Goal: Information Seeking & Learning: Learn about a topic

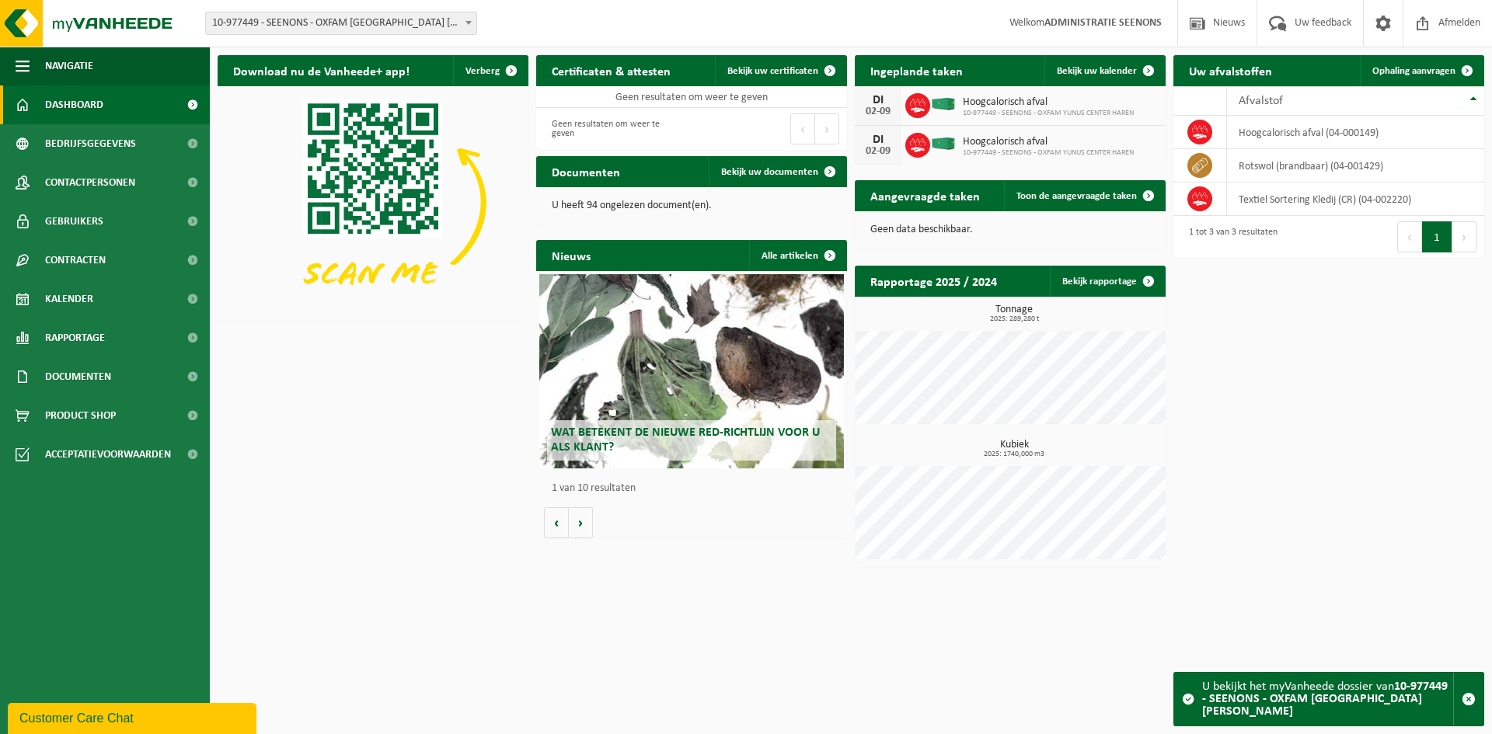
click at [699, 431] on span "Wat betekent de nieuwe RED-richtlijn voor u als klant?" at bounding box center [685, 440] width 269 height 27
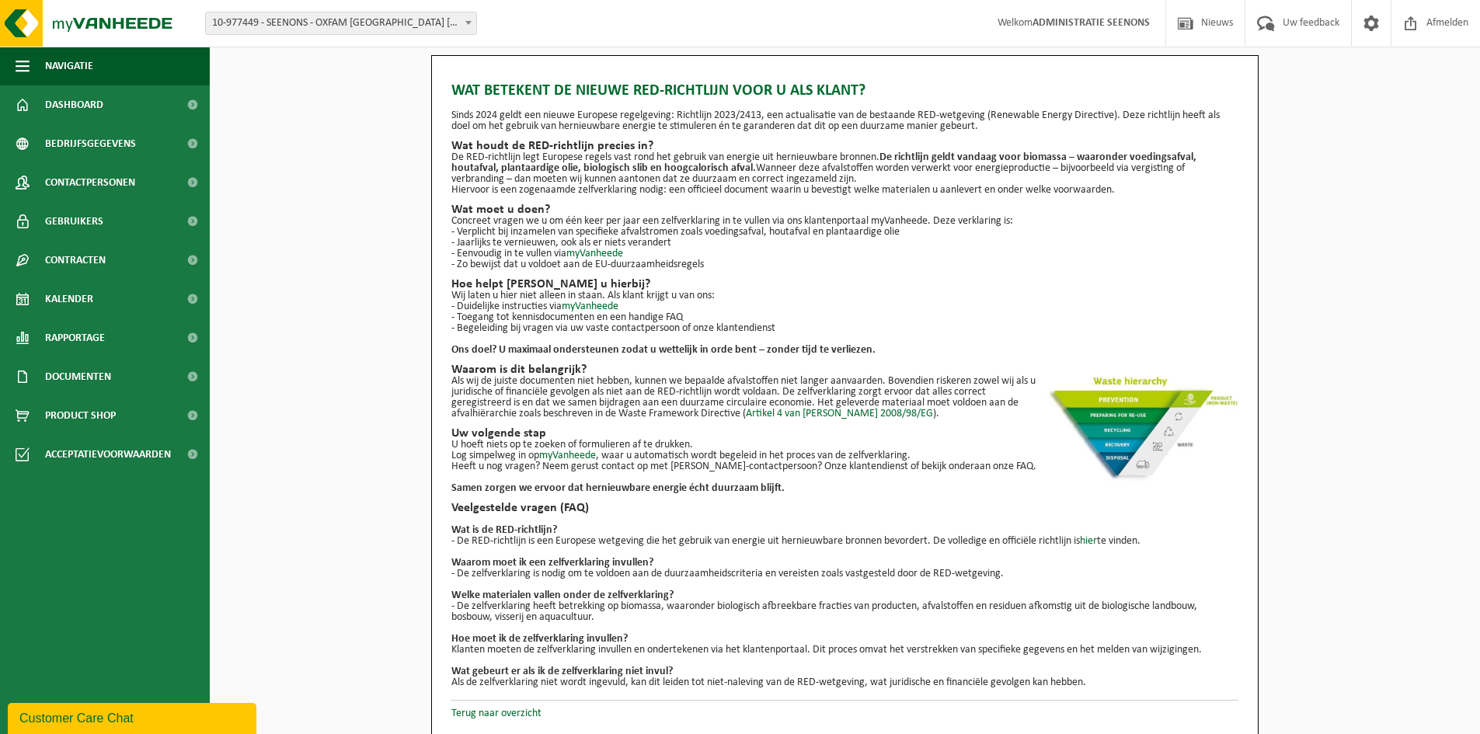
scroll to position [2, 0]
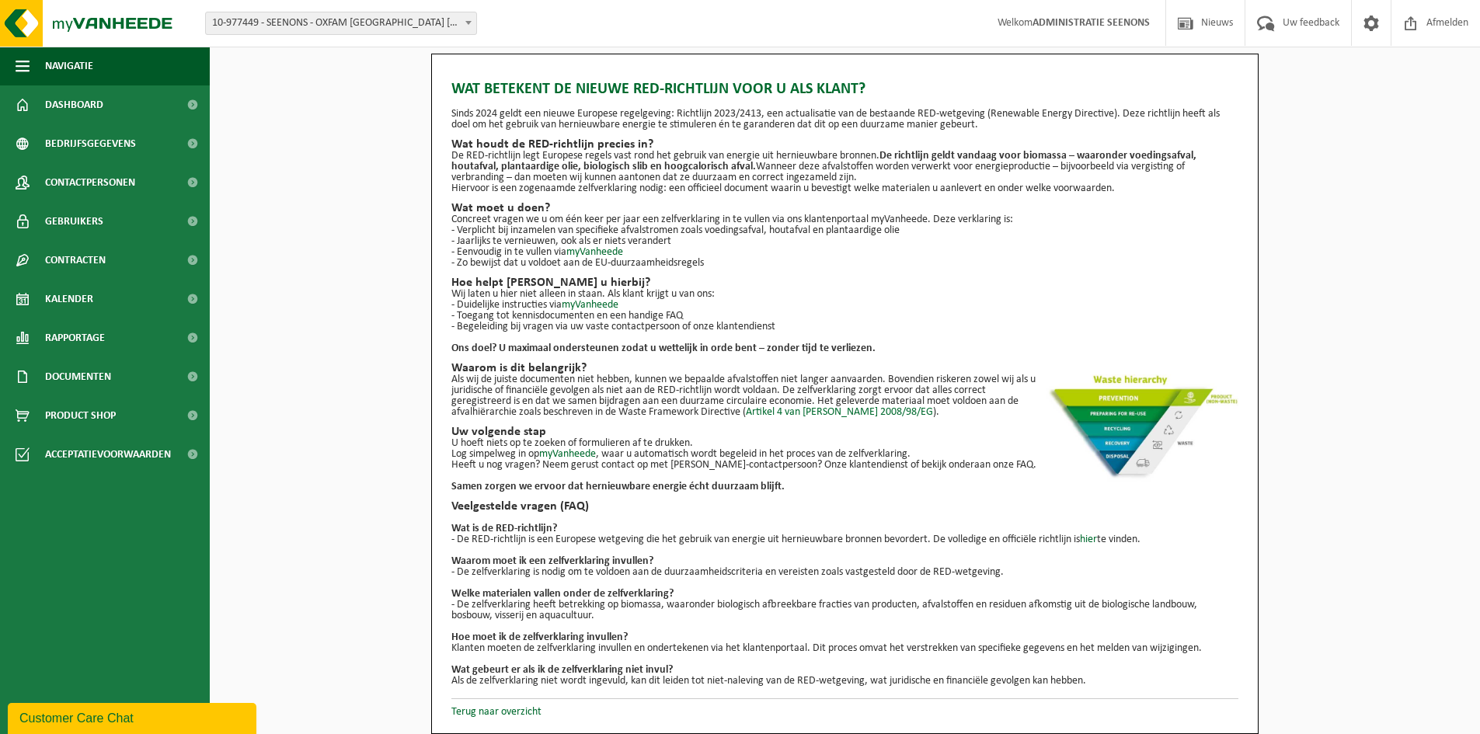
drag, startPoint x: 449, startPoint y: 85, endPoint x: 1101, endPoint y: 677, distance: 880.6
click at [1101, 677] on div "Wat betekent de nieuwe RED-richtlijn voor u als klant? Sinds 2024 geldt een nie…" at bounding box center [845, 394] width 828 height 681
copy div "Wat betekent de nieuwe RED-richtlijn voor u als klant? Sinds 2024 geldt een nie…"
click at [1312, 260] on div "Wat betekent de nieuwe RED-richtlijn voor u als klant? Sinds 2024 geldt een nie…" at bounding box center [845, 394] width 1270 height 681
click at [582, 249] on link "myVanheede" at bounding box center [594, 252] width 57 height 12
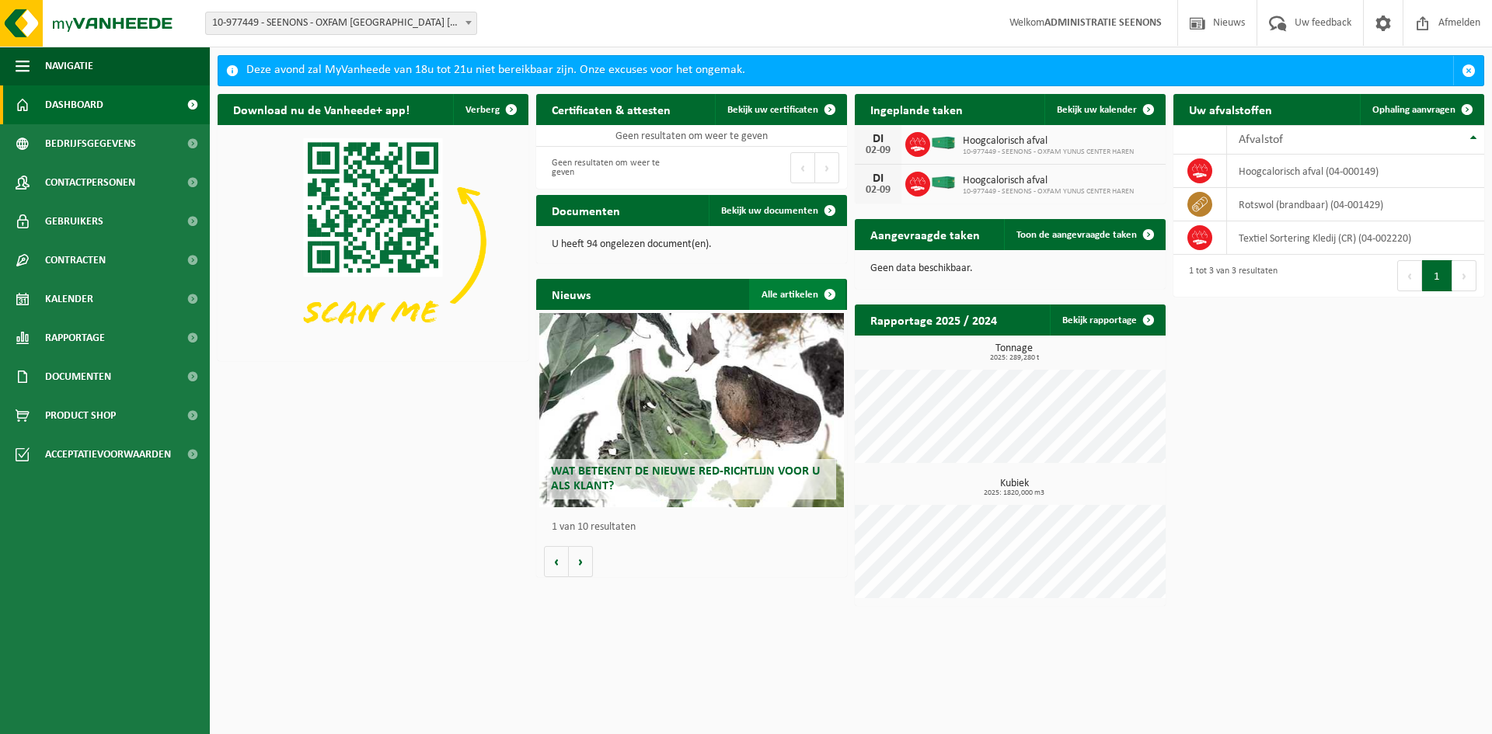
click at [810, 296] on link "Alle artikelen" at bounding box center [797, 294] width 96 height 31
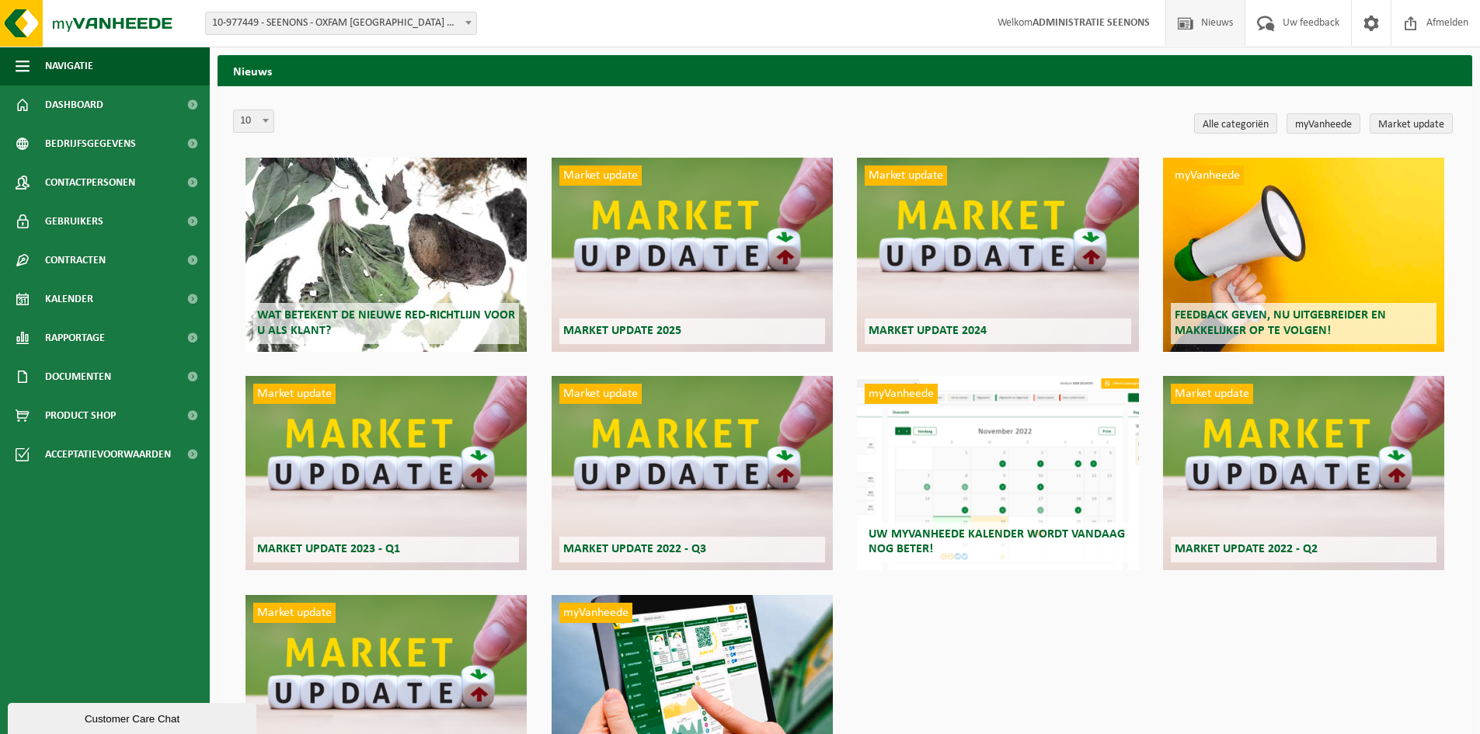
click at [348, 315] on span "Wat betekent de nieuwe RED-richtlijn voor u als klant?" at bounding box center [386, 322] width 258 height 27
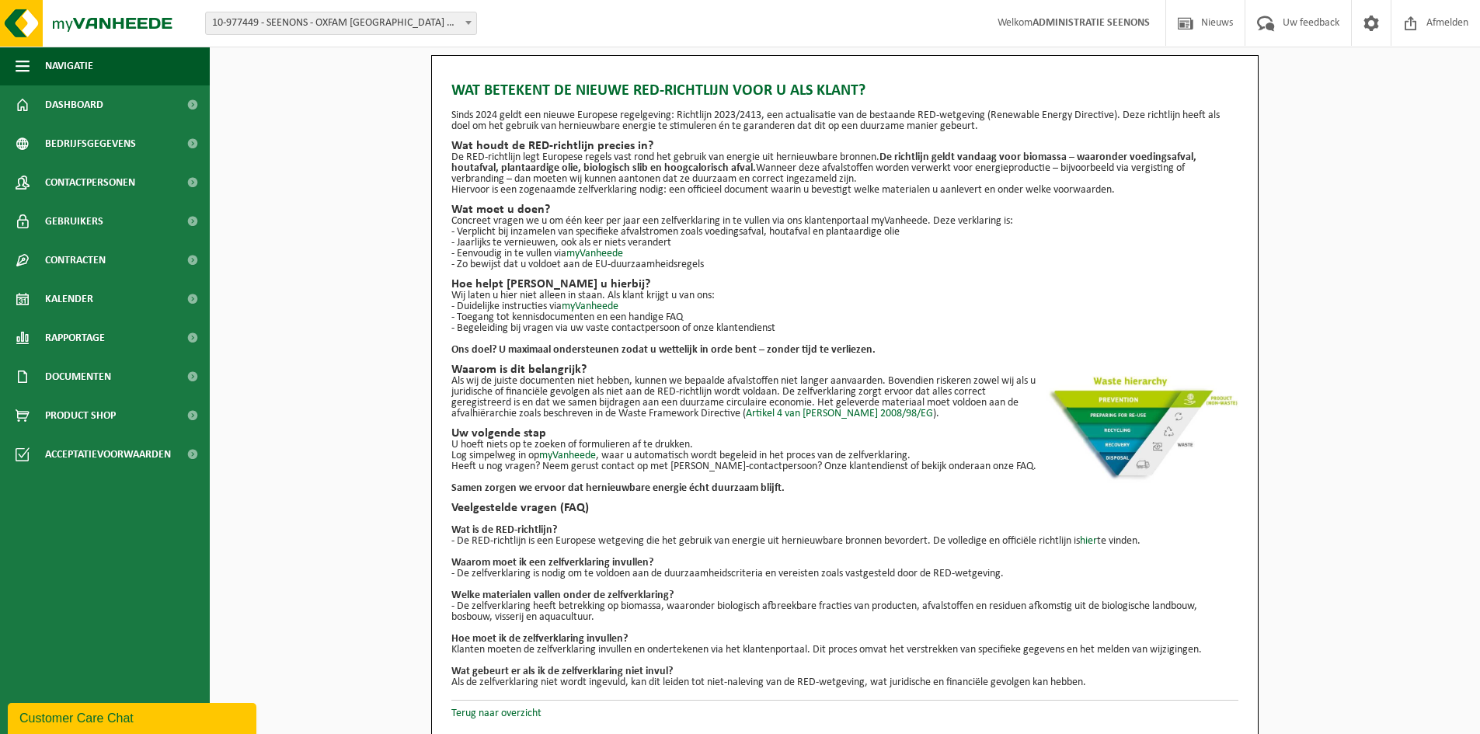
scroll to position [2, 0]
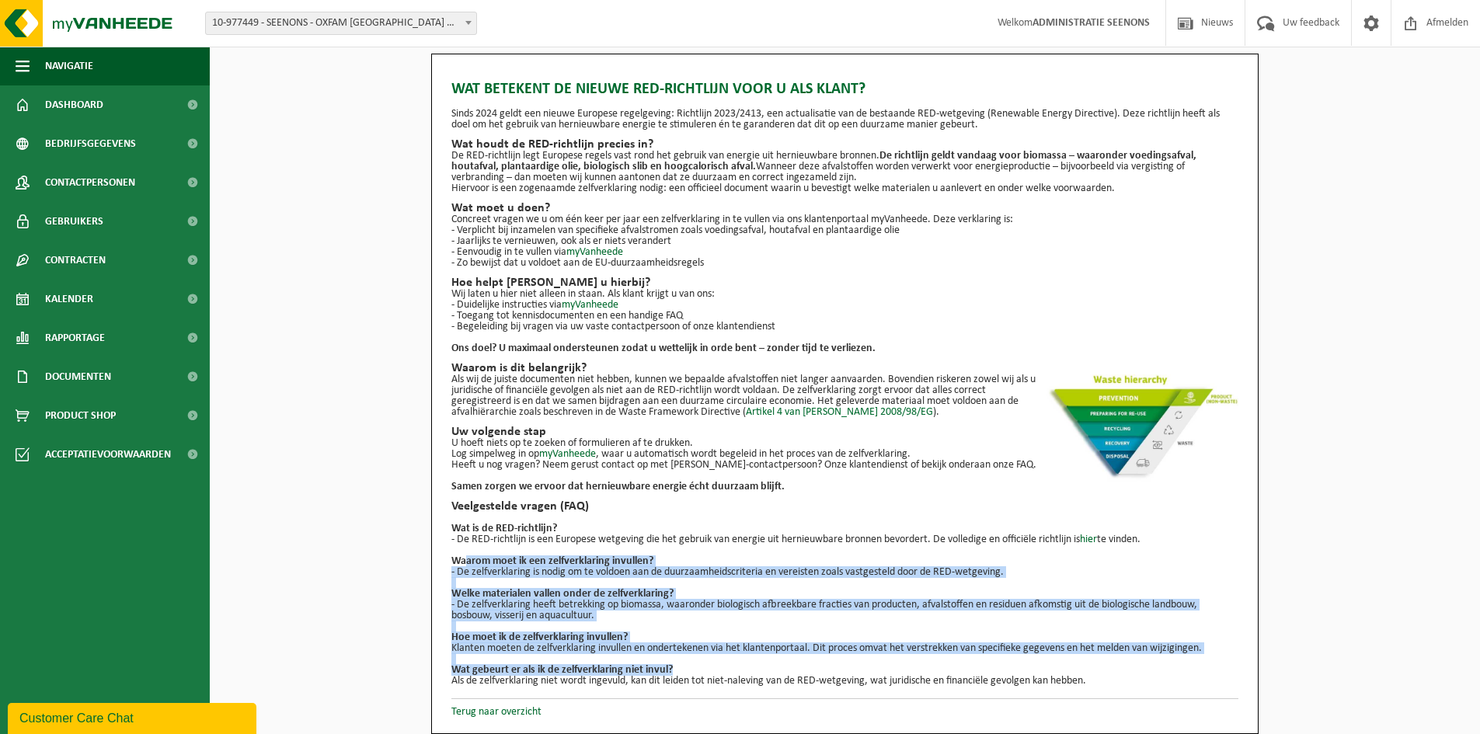
drag, startPoint x: 681, startPoint y: 672, endPoint x: 464, endPoint y: 559, distance: 244.3
click at [464, 559] on ul "Wat is de RED-richtlijn? - De RED-richtlijn is een Europese wetgeving die het g…" at bounding box center [844, 600] width 787 height 174
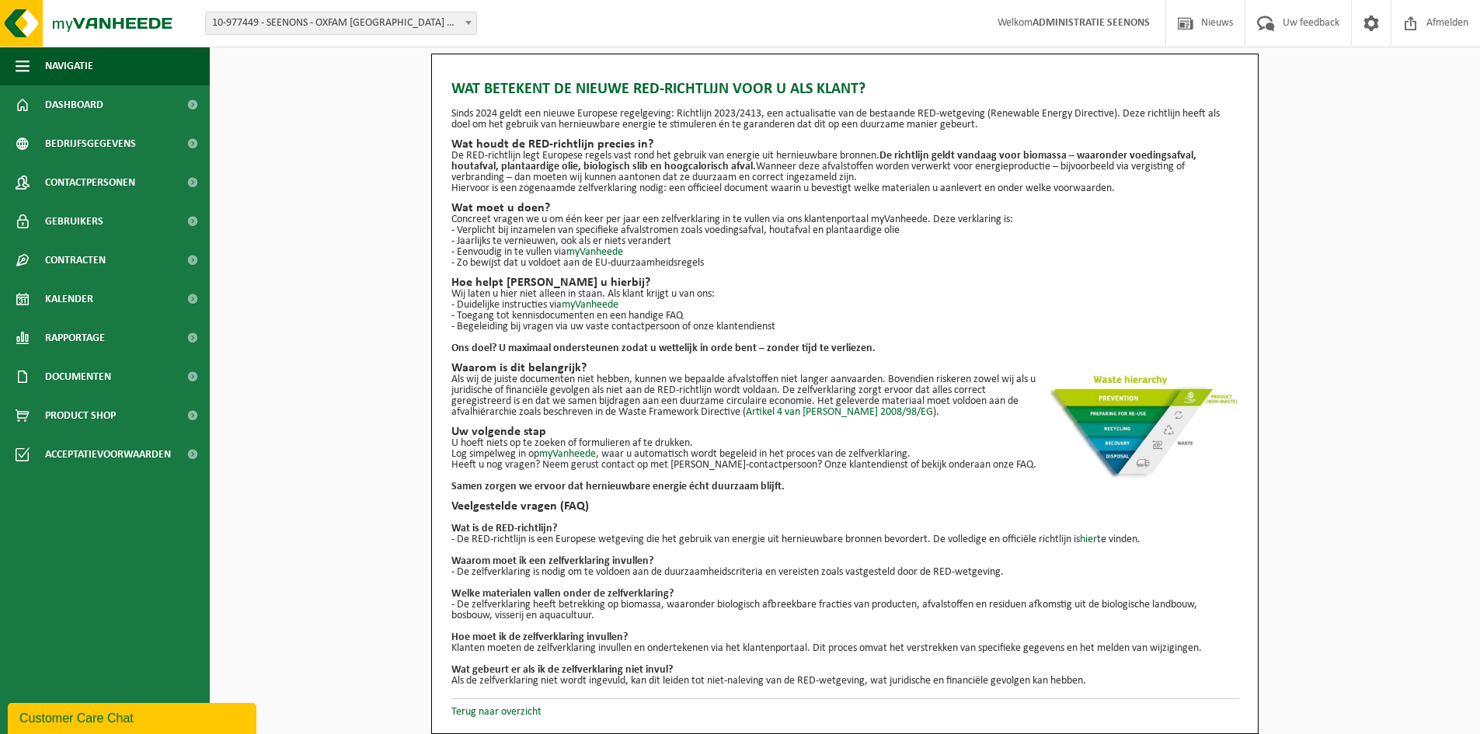
click at [680, 381] on p "Als wij de juiste documenten niet hebben, kunnen we bepaalde afvalstoffen niet …" at bounding box center [844, 397] width 787 height 44
